Goal: Information Seeking & Learning: Check status

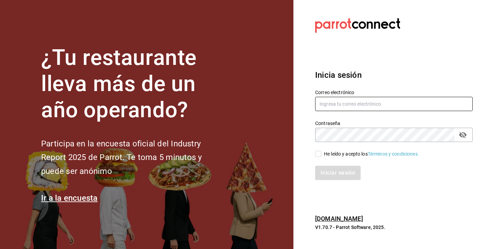
type input "[PERSON_NAME][EMAIL_ADDRESS][DOMAIN_NAME]"
click at [316, 154] on input "He leído y acepto los Términos y condiciones." at bounding box center [318, 154] width 6 height 6
checkbox input "true"
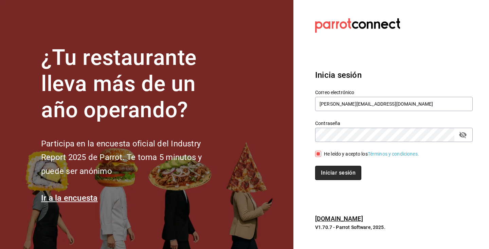
click at [330, 172] on button "Iniciar sesión" at bounding box center [338, 173] width 46 height 14
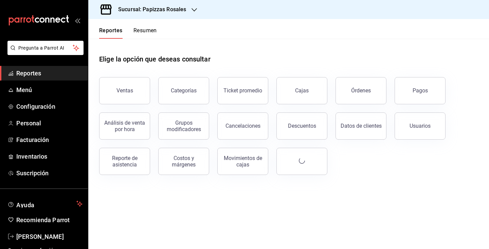
click at [195, 11] on icon "button" at bounding box center [194, 9] width 5 height 3
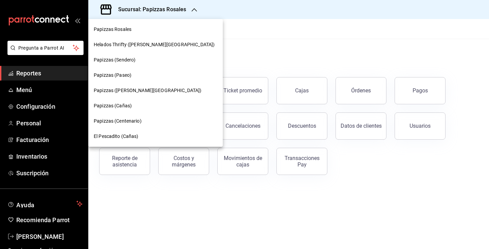
click at [133, 89] on span "Papizzas ([PERSON_NAME][GEOGRAPHIC_DATA])" at bounding box center [148, 90] width 108 height 7
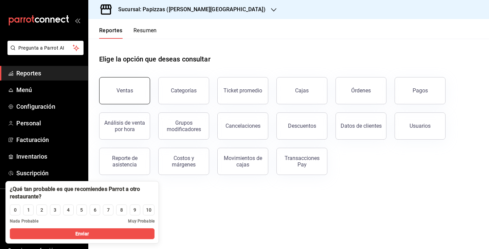
click at [134, 93] on button "Ventas" at bounding box center [124, 90] width 51 height 27
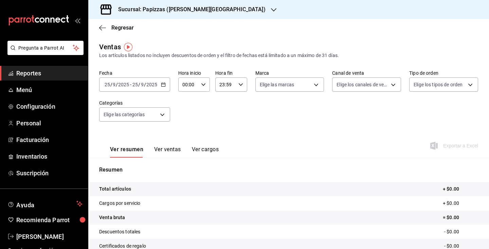
click at [162, 86] on \(Stroke\) "button" at bounding box center [163, 85] width 4 height 4
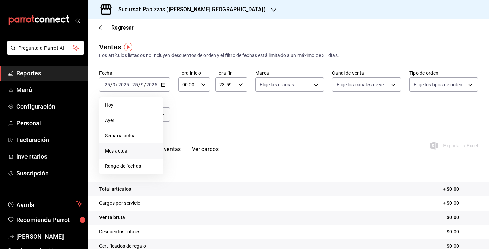
click at [126, 149] on span "Mes actual" at bounding box center [131, 151] width 53 height 7
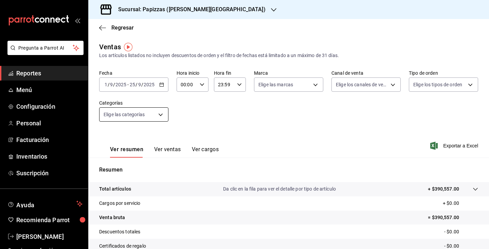
click at [162, 116] on body "Pregunta a Parrot AI Reportes Menú Configuración Personal Facturación Inventari…" at bounding box center [244, 124] width 489 height 249
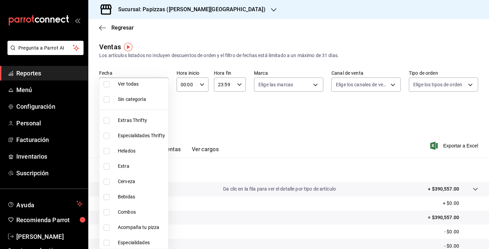
scroll to position [5, 0]
click at [108, 85] on input "checkbox" at bounding box center [107, 84] width 6 height 6
checkbox input "true"
type input "eff87ffd-6462-484b-97ce-c71d83085fef,b23bc131-b0a3-4035-addd-2412d115704b,625ee…"
checkbox input "true"
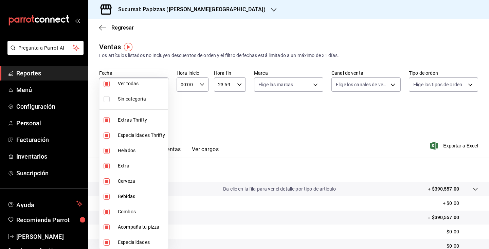
checkbox input "true"
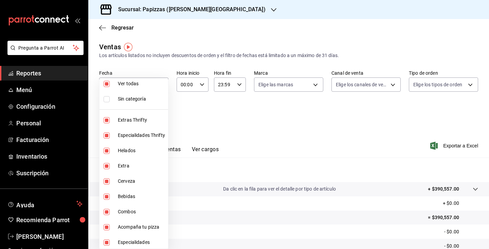
checkbox input "true"
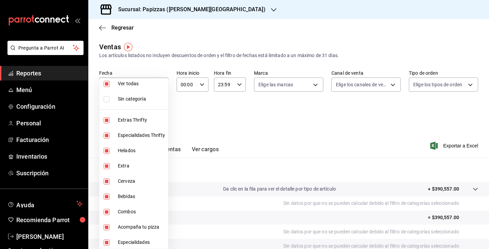
click at [318, 83] on div at bounding box center [244, 124] width 489 height 249
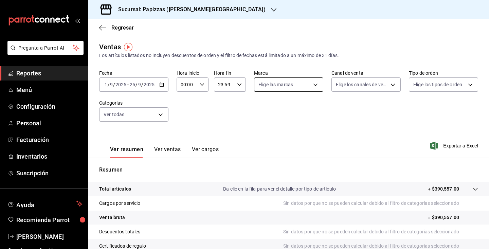
click at [316, 85] on body "Pregunta a Parrot AI Reportes Menú Configuración Personal Facturación Inventari…" at bounding box center [244, 124] width 489 height 249
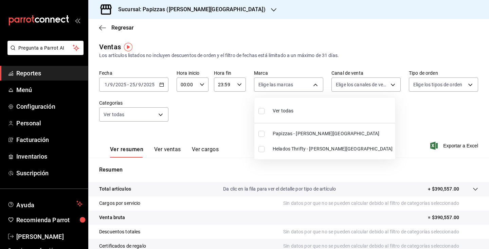
click at [264, 112] on input "checkbox" at bounding box center [262, 111] width 6 height 6
checkbox input "true"
type input "26261f9b-4a8c-4f24-906d-9d5775fe23fe,cbedb70b-a6f4-49bf-8990-5669f4f1f41f"
checkbox input "true"
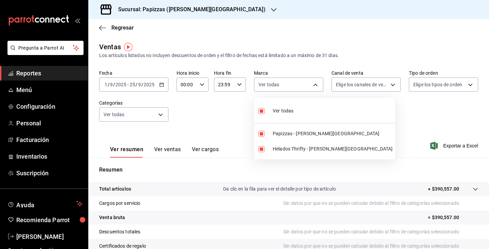
click at [33, 74] on div at bounding box center [244, 124] width 489 height 249
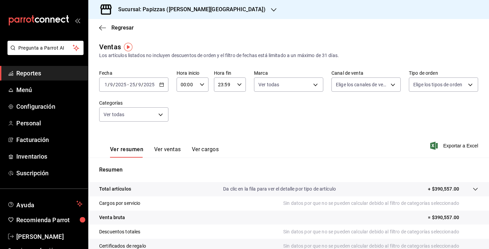
click at [32, 72] on span "Reportes" at bounding box center [49, 73] width 66 height 9
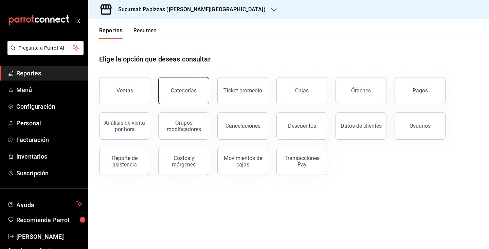
click at [180, 94] on button "Categorías" at bounding box center [183, 90] width 51 height 27
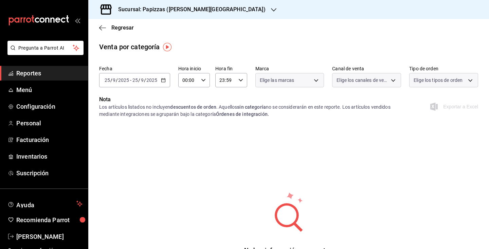
click at [169, 81] on div "[DATE] [DATE] - [DATE] [DATE]" at bounding box center [134, 80] width 71 height 14
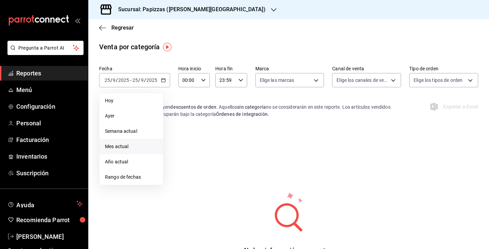
click at [119, 146] on span "Mes actual" at bounding box center [131, 146] width 53 height 7
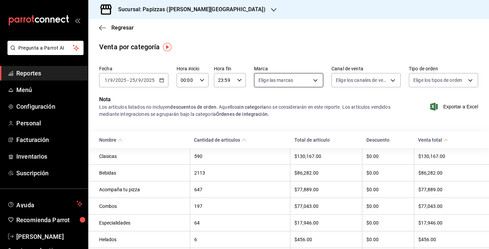
click at [315, 82] on body "Pregunta a Parrot AI Reportes Menú Configuración Personal Facturación Inventari…" at bounding box center [244, 124] width 489 height 249
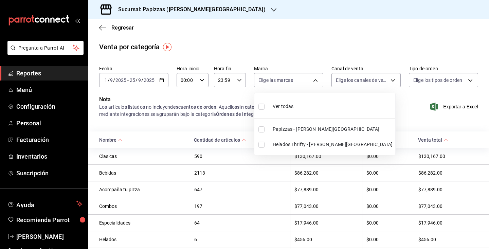
click at [261, 109] on input "checkbox" at bounding box center [262, 107] width 6 height 6
checkbox input "true"
type input "26261f9b-4a8c-4f24-906d-9d5775fe23fe,cbedb70b-a6f4-49bf-8990-5669f4f1f41f"
checkbox input "true"
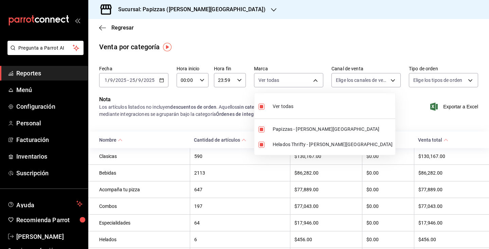
click at [396, 81] on div at bounding box center [244, 124] width 489 height 249
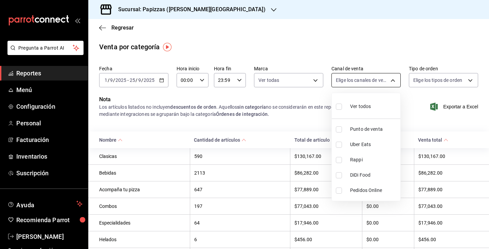
click at [393, 80] on body "Pregunta a Parrot AI Reportes Menú Configuración Personal Facturación Inventari…" at bounding box center [244, 124] width 489 height 249
click at [393, 80] on div at bounding box center [244, 124] width 489 height 249
click at [392, 78] on body "Pregunta a Parrot AI Reportes Menú Configuración Personal Facturación Inventari…" at bounding box center [244, 124] width 489 height 249
click at [339, 105] on input "checkbox" at bounding box center [339, 107] width 6 height 6
checkbox input "true"
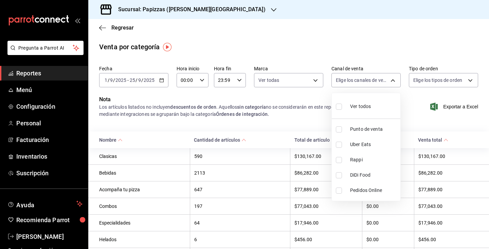
type input "PARROT,UBER_EATS,RAPPI,DIDI_FOOD,ONLINE"
checkbox input "true"
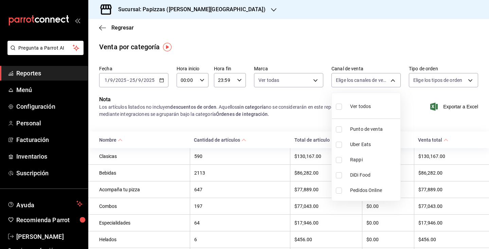
checkbox input "true"
click at [264, 209] on div at bounding box center [244, 124] width 489 height 249
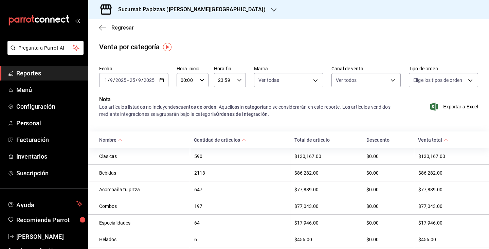
click at [102, 29] on icon "button" at bounding box center [102, 28] width 7 height 6
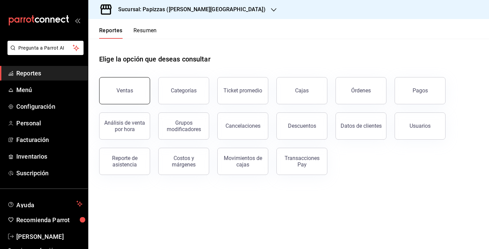
click at [135, 86] on button "Ventas" at bounding box center [124, 90] width 51 height 27
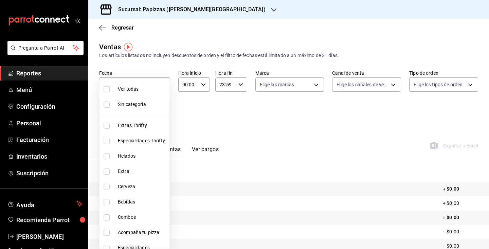
click at [163, 115] on body "Pregunta a Parrot AI Reportes Menú Configuración Personal Facturación Inventari…" at bounding box center [244, 124] width 489 height 249
click at [106, 89] on input "checkbox" at bounding box center [107, 89] width 6 height 6
checkbox input "true"
type input "eff87ffd-6462-484b-97ce-c71d83085fef,b23bc131-b0a3-4035-addd-2412d115704b,625ee…"
checkbox input "true"
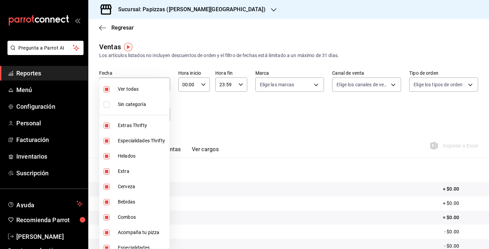
checkbox input "true"
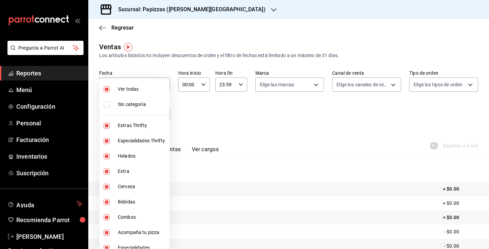
checkbox input "true"
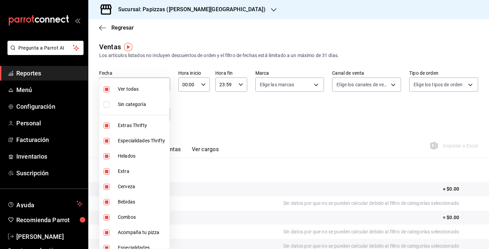
click at [212, 124] on div at bounding box center [244, 124] width 489 height 249
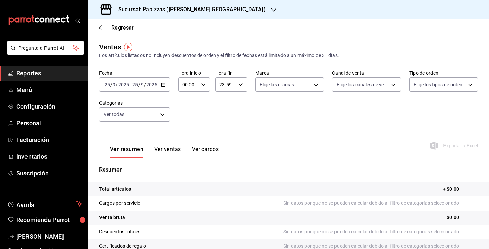
click at [166, 86] on div "[DATE] [DATE] - [DATE] [DATE]" at bounding box center [134, 85] width 71 height 14
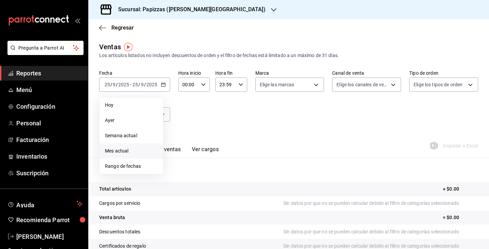
click at [126, 153] on span "Mes actual" at bounding box center [131, 151] width 53 height 7
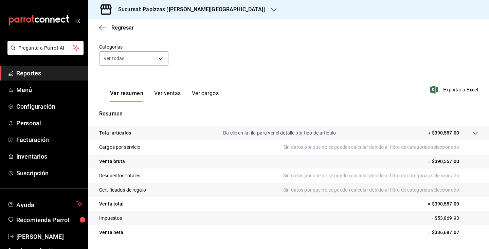
scroll to position [76, 0]
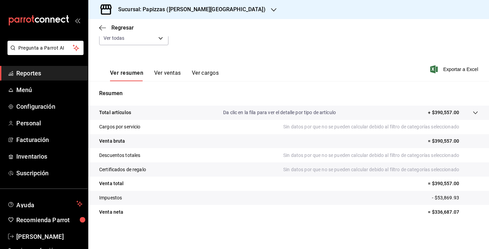
click at [476, 110] on icon at bounding box center [475, 112] width 5 height 5
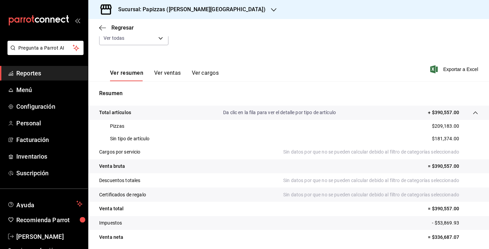
click at [476, 110] on icon at bounding box center [475, 112] width 5 height 5
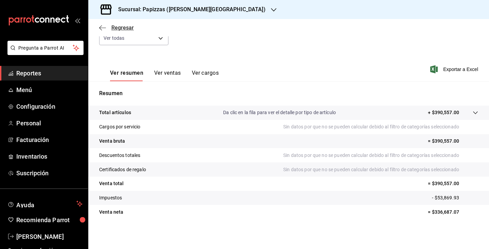
click at [103, 27] on icon "button" at bounding box center [102, 28] width 7 height 6
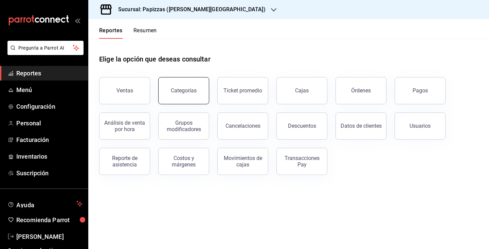
click at [187, 89] on div "Categorías" at bounding box center [184, 90] width 26 height 6
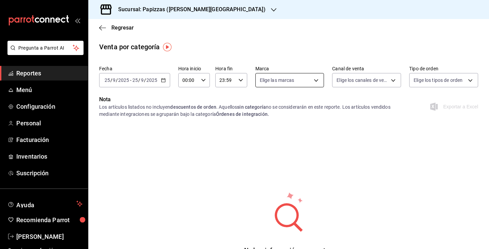
click at [316, 80] on body "Pregunta a Parrot AI Reportes Menú Configuración Personal Facturación Inventari…" at bounding box center [244, 124] width 489 height 249
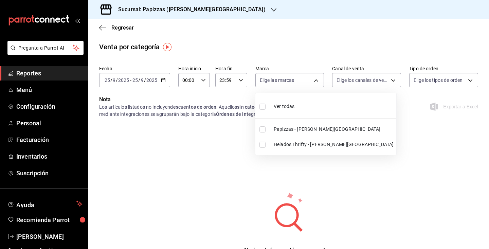
click at [263, 105] on input "checkbox" at bounding box center [263, 107] width 6 height 6
checkbox input "true"
type input "26261f9b-4a8c-4f24-906d-9d5775fe23fe,cbedb70b-a6f4-49bf-8990-5669f4f1f41f"
checkbox input "true"
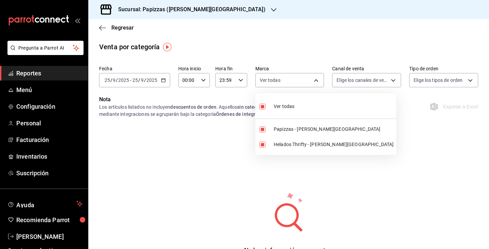
click at [159, 79] on div at bounding box center [244, 124] width 489 height 249
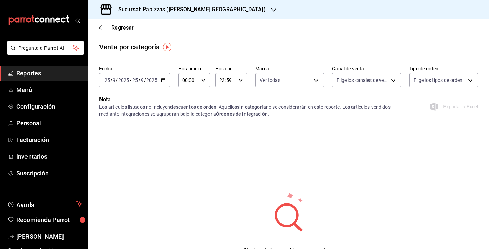
click at [160, 79] on div "[DATE] [DATE] - [DATE] [DATE]" at bounding box center [134, 80] width 71 height 14
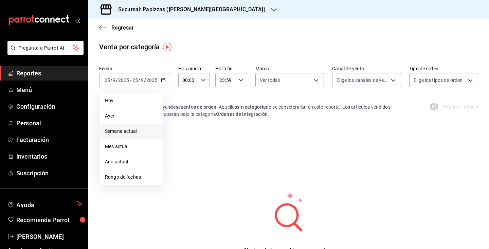
click at [118, 131] on span "Semana actual" at bounding box center [131, 131] width 53 height 7
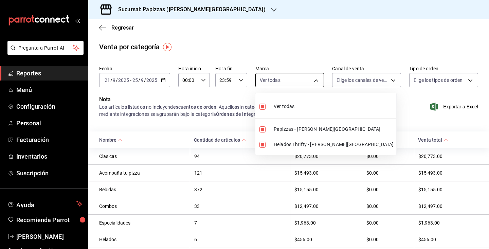
click at [318, 78] on body "Pregunta a Parrot AI Reportes Menú Configuración Personal Facturación Inventari…" at bounding box center [244, 124] width 489 height 249
click at [263, 108] on input "checkbox" at bounding box center [263, 107] width 6 height 6
checkbox input "false"
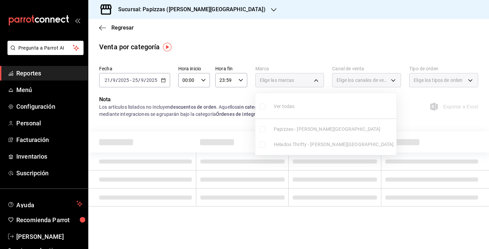
click at [316, 82] on div at bounding box center [244, 124] width 489 height 249
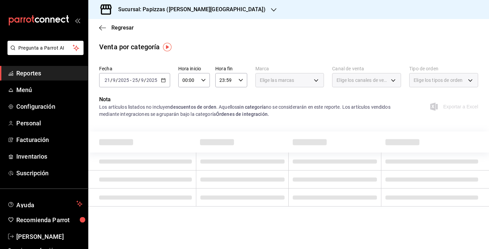
click at [316, 82] on div "Elige las marcas" at bounding box center [290, 80] width 69 height 14
click at [162, 82] on icon "button" at bounding box center [163, 80] width 5 height 5
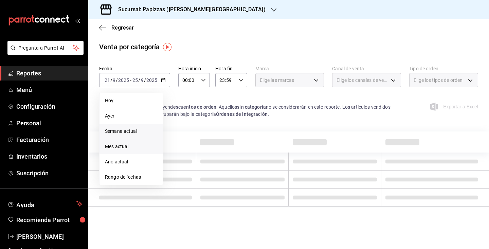
click at [119, 148] on span "Mes actual" at bounding box center [131, 146] width 53 height 7
click at [316, 81] on div "Elige las marcas" at bounding box center [290, 80] width 69 height 14
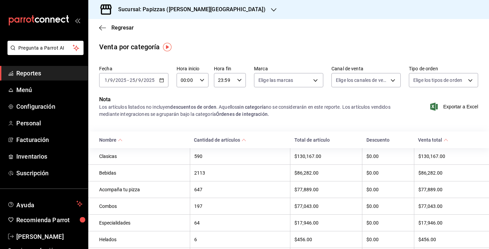
click at [35, 75] on span "Reportes" at bounding box center [49, 73] width 66 height 9
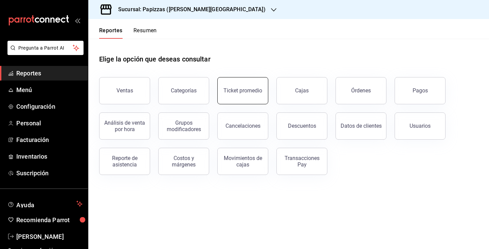
click at [252, 91] on div "Ticket promedio" at bounding box center [243, 90] width 39 height 6
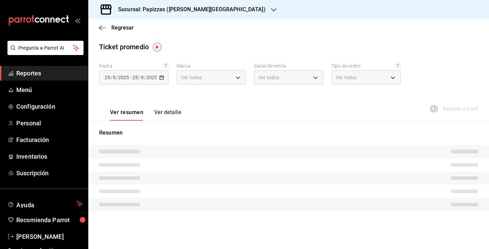
type input "26261f9b-4a8c-4f24-906d-9d5775fe23fe,cbedb70b-a6f4-49bf-8990-5669f4f1f41f"
type input "PARROT,UBER_EATS,RAPPI,DIDI_FOOD,ONLINE"
type input "bc1013c7-62b0-460f-8013-f0e2adfd0394,e7957b06-dded-4a43-86ed-477c76c84ab8,28929…"
click at [161, 79] on \(Stroke\) "button" at bounding box center [162, 78] width 4 height 4
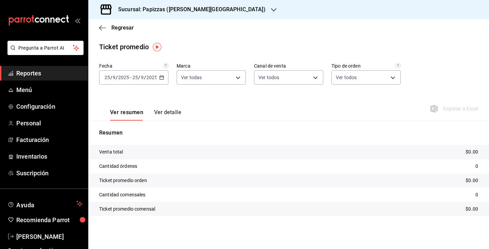
click at [161, 79] on icon "button" at bounding box center [161, 77] width 5 height 5
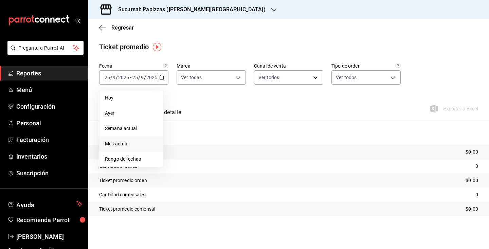
click at [119, 143] on span "Mes actual" at bounding box center [131, 143] width 53 height 7
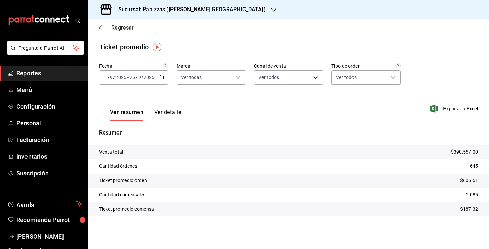
click at [102, 28] on icon "button" at bounding box center [102, 28] width 7 height 0
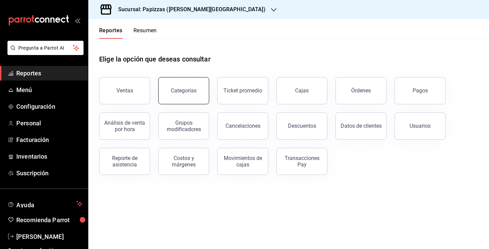
click at [183, 90] on div "Categorías" at bounding box center [184, 90] width 26 height 6
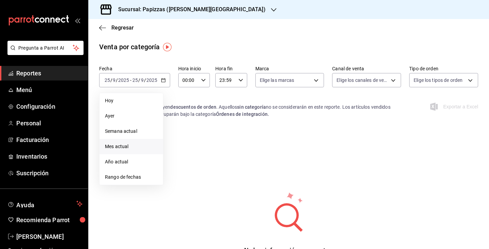
click at [126, 143] on span "Mes actual" at bounding box center [131, 146] width 53 height 7
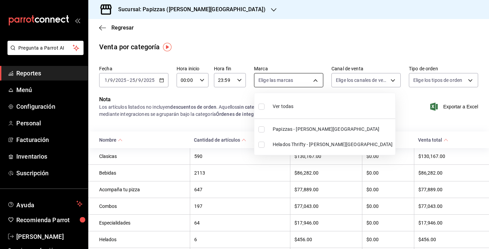
click at [319, 80] on body "Pregunta a Parrot AI Reportes Menú Configuración Personal Facturación Inventari…" at bounding box center [244, 124] width 489 height 249
click at [261, 130] on input "checkbox" at bounding box center [262, 129] width 6 height 6
checkbox input "true"
type input "26261f9b-4a8c-4f24-906d-9d5775fe23fe"
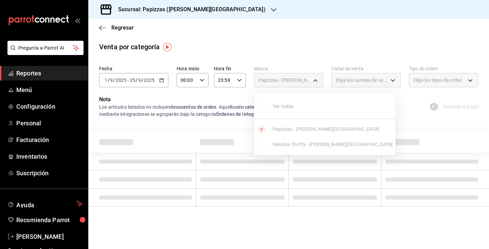
click at [472, 80] on div at bounding box center [244, 124] width 489 height 249
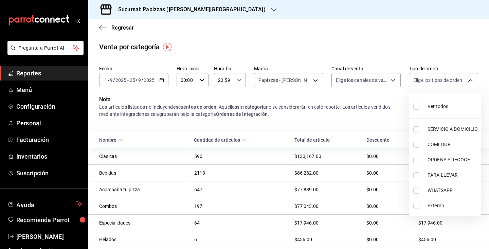
click at [472, 80] on body "Pregunta a Parrot AI Reportes Menú Configuración Personal Facturación Inventari…" at bounding box center [244, 124] width 489 height 249
click at [395, 80] on div at bounding box center [244, 124] width 489 height 249
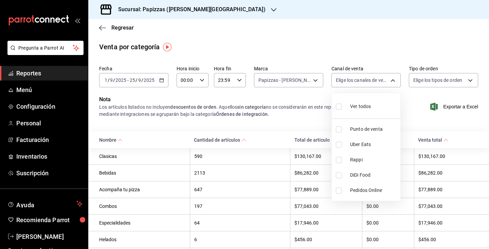
click at [395, 80] on body "Pregunta a Parrot AI Reportes Menú Configuración Personal Facturación Inventari…" at bounding box center [244, 124] width 489 height 249
click at [395, 80] on div at bounding box center [244, 124] width 489 height 249
click at [102, 26] on icon "button" at bounding box center [102, 28] width 7 height 6
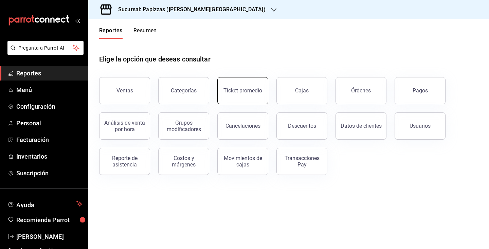
click at [242, 88] on div "Ticket promedio" at bounding box center [243, 90] width 39 height 6
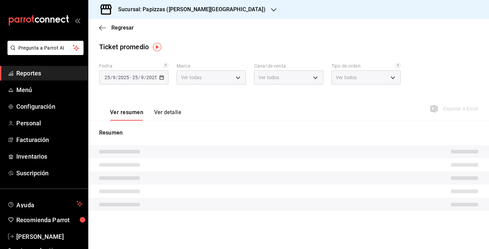
type input "26261f9b-4a8c-4f24-906d-9d5775fe23fe,cbedb70b-a6f4-49bf-8990-5669f4f1f41f"
type input "PARROT,UBER_EATS,RAPPI,DIDI_FOOD,ONLINE"
type input "bc1013c7-62b0-460f-8013-f0e2adfd0394,e7957b06-dded-4a43-86ed-477c76c84ab8,28929…"
click at [161, 79] on icon "button" at bounding box center [161, 77] width 5 height 5
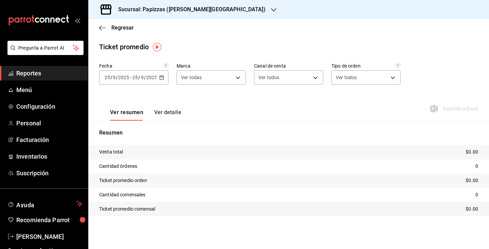
click at [162, 78] on icon "button" at bounding box center [161, 77] width 5 height 5
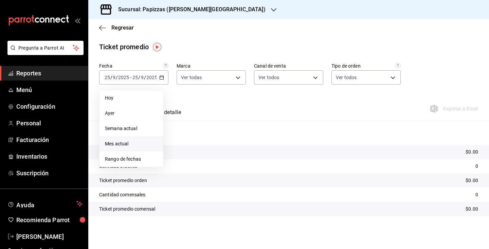
click at [120, 143] on span "Mes actual" at bounding box center [131, 143] width 53 height 7
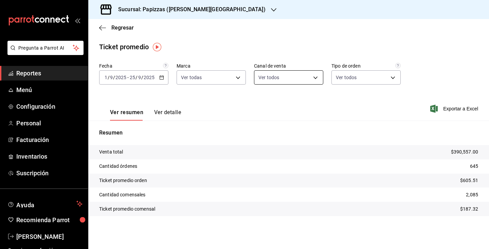
click at [316, 78] on body "Pregunta a Parrot AI Reportes Menú Configuración Personal Facturación Inventari…" at bounding box center [244, 124] width 489 height 249
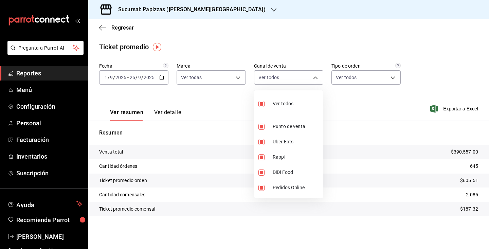
click at [239, 79] on div at bounding box center [244, 124] width 489 height 249
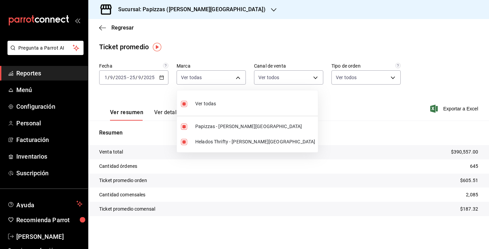
click at [239, 79] on body "Pregunta a Parrot AI Reportes Menú Configuración Personal Facturación Inventari…" at bounding box center [244, 124] width 489 height 249
click at [184, 126] on input "checkbox" at bounding box center [184, 127] width 6 height 6
checkbox input "false"
type input "cbedb70b-a6f4-49bf-8990-5669f4f1f41f"
checkbox input "false"
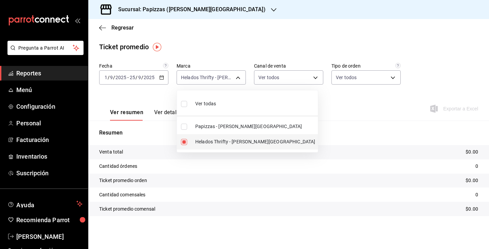
click at [186, 144] on input "checkbox" at bounding box center [184, 142] width 6 height 6
checkbox input "false"
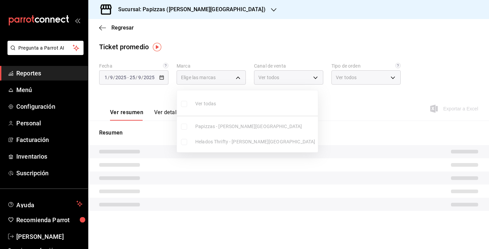
click at [186, 144] on ul "Ver todas Papizzas - [PERSON_NAME][GEOGRAPHIC_DATA] Helados Thrifty - [PERSON_N…" at bounding box center [247, 121] width 141 height 62
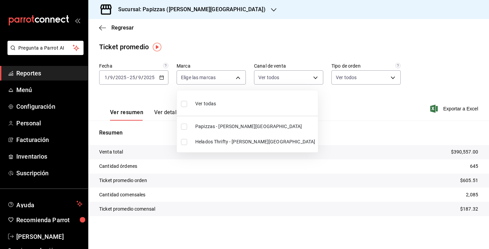
click at [185, 142] on input "checkbox" at bounding box center [184, 142] width 6 height 6
checkbox input "true"
type input "cbedb70b-a6f4-49bf-8990-5669f4f1f41f"
click at [201, 8] on div at bounding box center [244, 124] width 489 height 249
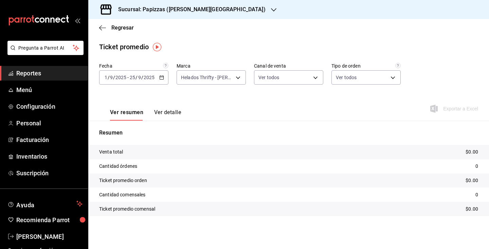
click at [271, 10] on icon "button" at bounding box center [273, 9] width 5 height 5
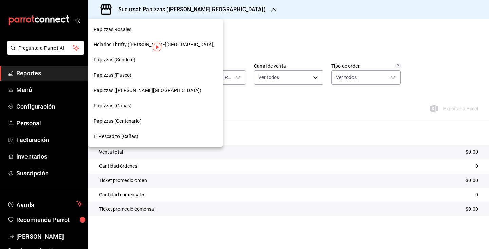
click at [142, 42] on span "Helados Thrifty ([PERSON_NAME][GEOGRAPHIC_DATA])" at bounding box center [154, 44] width 121 height 7
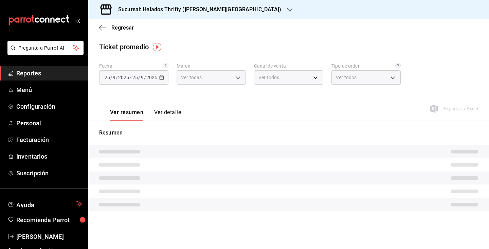
click at [162, 79] on \(Stroke\) "button" at bounding box center [162, 78] width 4 height 4
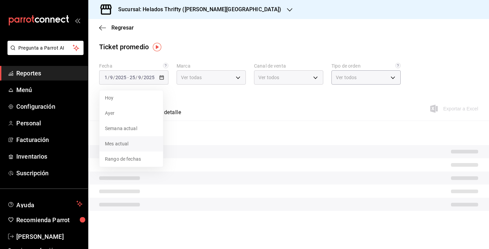
type input "95f9c209-902f-446c-b867-962899bfff33"
type input "PARROT,UBER_EATS,RAPPI,DIDI_FOOD,ONLINE"
type input "c0ddca0c-9cf3-4854-9fed-4fa235292c83,EXTERNAL"
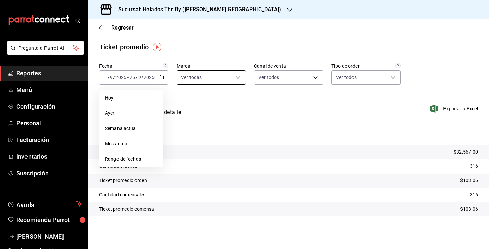
click at [239, 78] on body "Pregunta a Parrot AI Reportes Menú Configuración Personal Facturación Inventari…" at bounding box center [244, 124] width 489 height 249
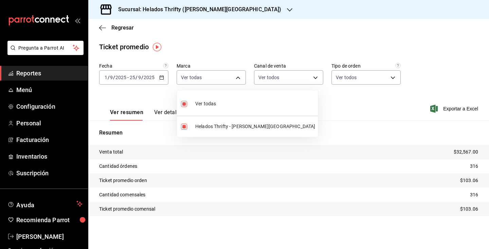
click at [268, 100] on div at bounding box center [244, 124] width 489 height 249
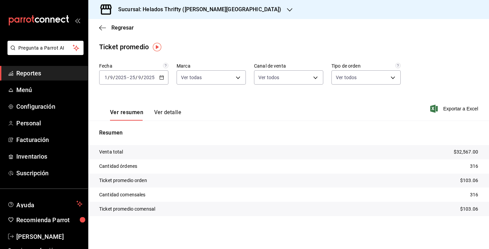
click at [360, 101] on div "Ver resumen Ver detalle Exportar a Excel" at bounding box center [288, 107] width 401 height 28
click at [287, 8] on icon "button" at bounding box center [289, 9] width 5 height 5
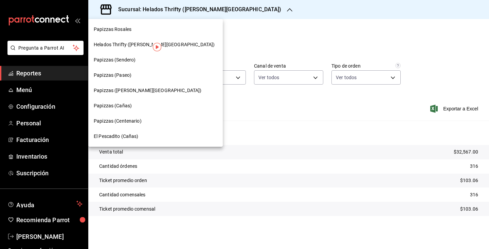
click at [135, 93] on span "Papizzas ([PERSON_NAME][GEOGRAPHIC_DATA])" at bounding box center [148, 90] width 108 height 7
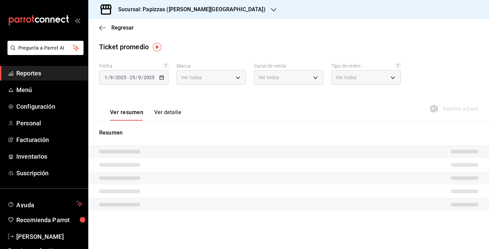
type input "26261f9b-4a8c-4f24-906d-9d5775fe23fe,cbedb70b-a6f4-49bf-8990-5669f4f1f41f"
type input "PARROT,UBER_EATS,RAPPI,DIDI_FOOD,ONLINE"
type input "bc1013c7-62b0-460f-8013-f0e2adfd0394,e7957b06-dded-4a43-86ed-477c76c84ab8,28929…"
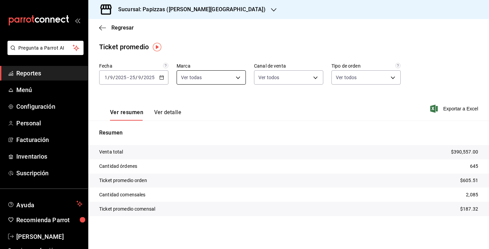
click at [239, 78] on body "Pregunta a Parrot AI Reportes Menú Configuración Personal Facturación Inventari…" at bounding box center [244, 124] width 489 height 249
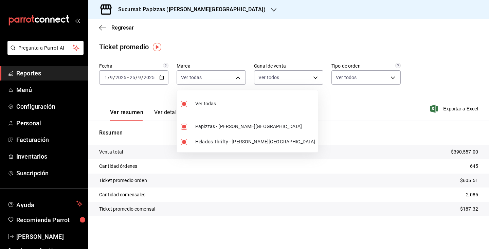
click at [333, 115] on div at bounding box center [244, 124] width 489 height 249
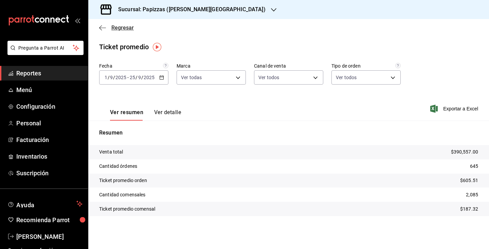
click at [103, 28] on icon "button" at bounding box center [102, 28] width 7 height 0
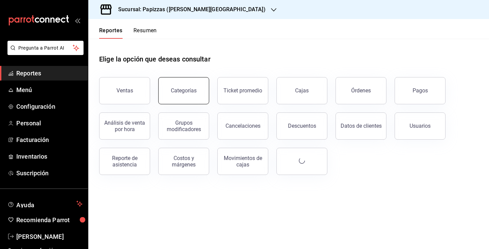
click at [188, 83] on button "Categorías" at bounding box center [183, 90] width 51 height 27
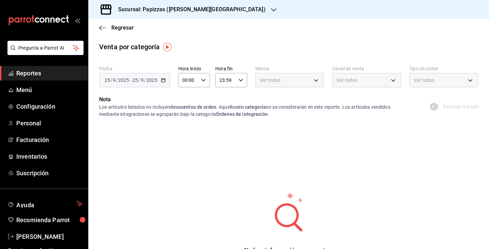
click at [164, 82] on \(Stroke\) "button" at bounding box center [163, 81] width 4 height 4
click at [164, 82] on icon "button" at bounding box center [163, 80] width 5 height 5
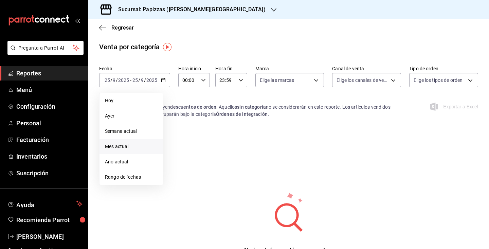
click at [122, 148] on span "Mes actual" at bounding box center [131, 146] width 53 height 7
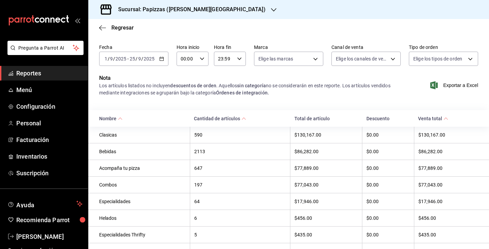
scroll to position [57, 0]
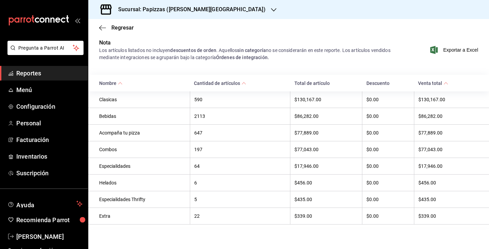
click at [271, 11] on icon "button" at bounding box center [273, 9] width 5 height 5
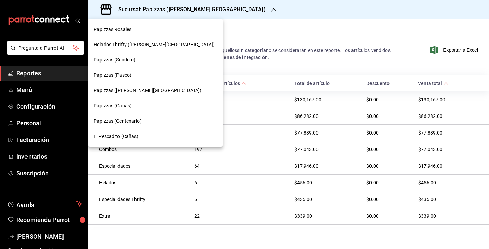
click at [128, 108] on span "Papizzas (Cañas)" at bounding box center [113, 105] width 38 height 7
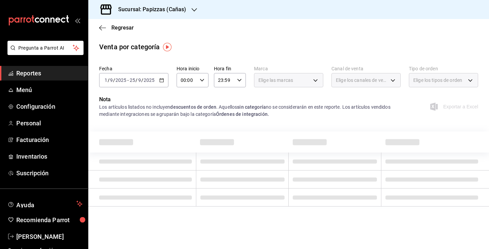
click at [316, 82] on div "Elige las marcas" at bounding box center [288, 80] width 69 height 14
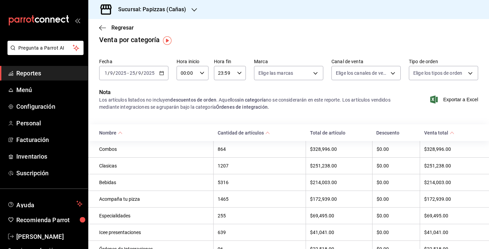
scroll to position [0, 0]
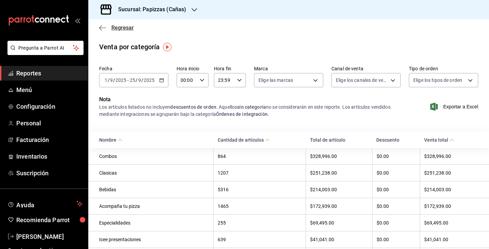
click at [100, 28] on icon "button" at bounding box center [102, 28] width 7 height 6
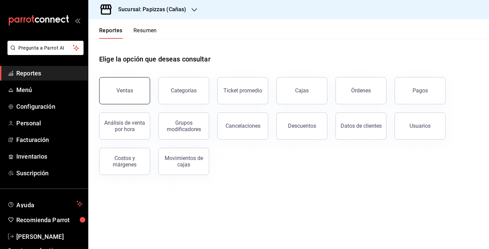
click at [137, 92] on button "Ventas" at bounding box center [124, 90] width 51 height 27
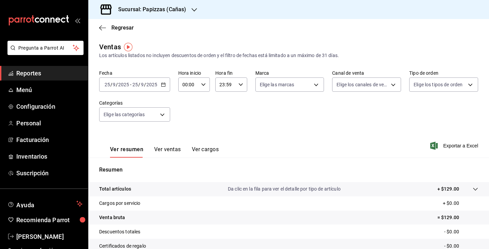
click at [165, 83] on icon "button" at bounding box center [163, 84] width 5 height 5
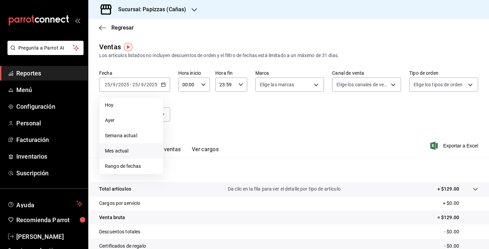
click at [122, 150] on span "Mes actual" at bounding box center [131, 151] width 53 height 7
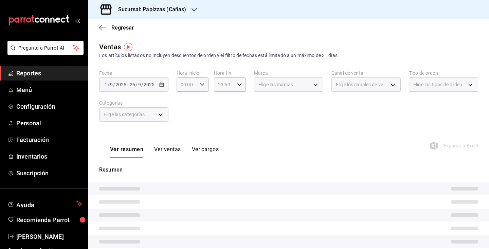
click at [161, 113] on div "Elige las categorías" at bounding box center [133, 114] width 69 height 14
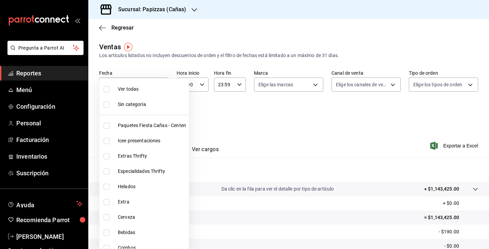
click at [161, 113] on body "Pregunta a Parrot AI Reportes Menú Configuración Personal Facturación Inventari…" at bounding box center [244, 124] width 489 height 249
click at [105, 87] on input "checkbox" at bounding box center [107, 89] width 6 height 6
checkbox input "true"
type input "9c806587-073b-4abf-ba9b-7a2e6c1d9501,6ae34a6c-009d-435b-b985-166e53e7dfc3,7fede…"
checkbox input "true"
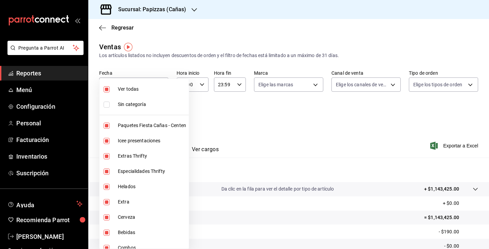
checkbox input "true"
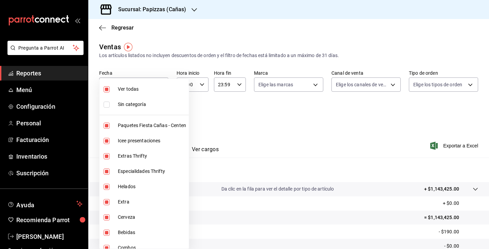
checkbox input "true"
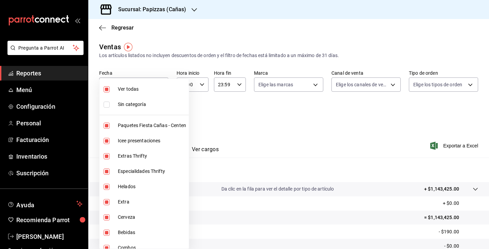
checkbox input "true"
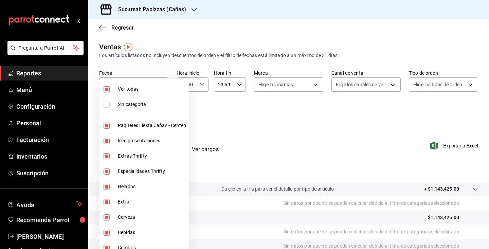
click at [346, 133] on div at bounding box center [244, 124] width 489 height 249
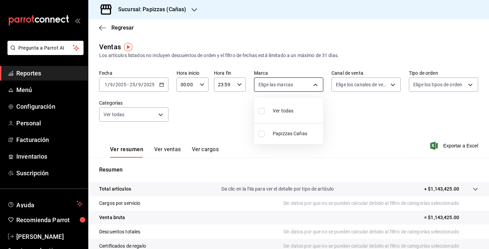
click at [316, 85] on body "Pregunta a Parrot AI Reportes Menú Configuración Personal Facturación Inventari…" at bounding box center [244, 124] width 489 height 249
click at [316, 85] on div at bounding box center [244, 124] width 489 height 249
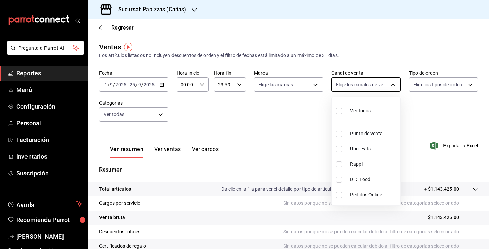
click at [396, 85] on body "Pregunta a Parrot AI Reportes Menú Configuración Personal Facturación Inventari…" at bounding box center [244, 124] width 489 height 249
click at [396, 85] on div at bounding box center [244, 124] width 489 height 249
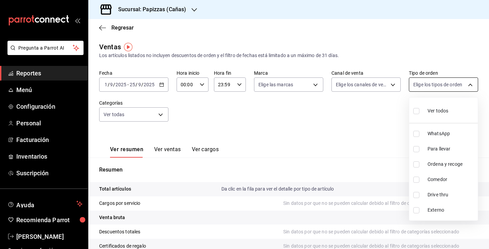
click at [471, 85] on body "Pregunta a Parrot AI Reportes Menú Configuración Personal Facturación Inventari…" at bounding box center [244, 124] width 489 height 249
click at [471, 85] on div at bounding box center [244, 124] width 489 height 249
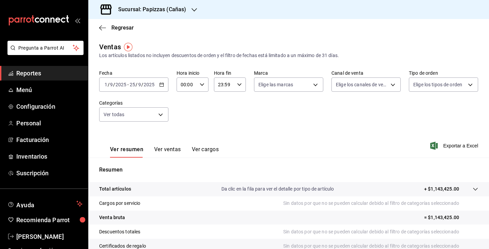
click at [173, 149] on button "Ver ventas" at bounding box center [167, 152] width 27 height 12
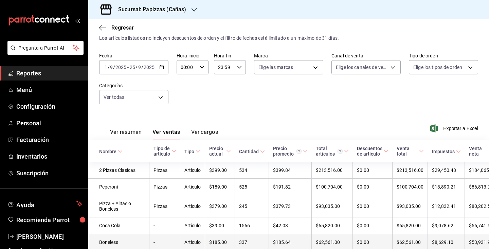
scroll to position [8, 0]
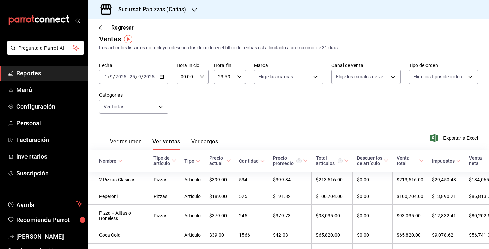
click at [163, 78] on \(Stroke\) "button" at bounding box center [162, 77] width 4 height 4
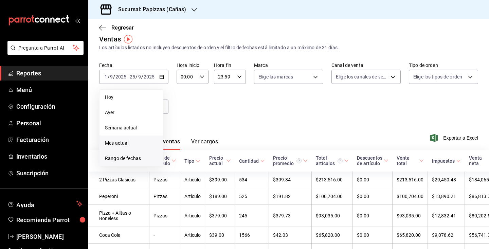
click at [128, 156] on span "Rango de fechas" at bounding box center [131, 158] width 53 height 7
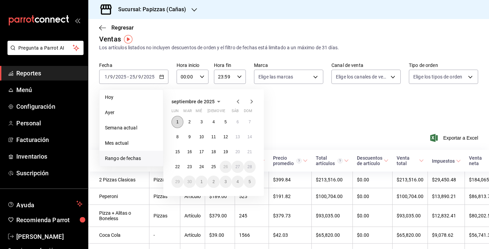
click at [180, 121] on button "1" at bounding box center [178, 122] width 12 height 12
click at [251, 123] on abbr "7" at bounding box center [250, 122] width 2 height 5
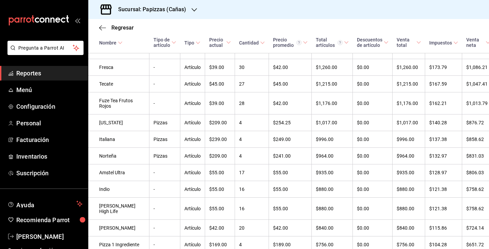
scroll to position [742, 0]
